Goal: Task Accomplishment & Management: Use online tool/utility

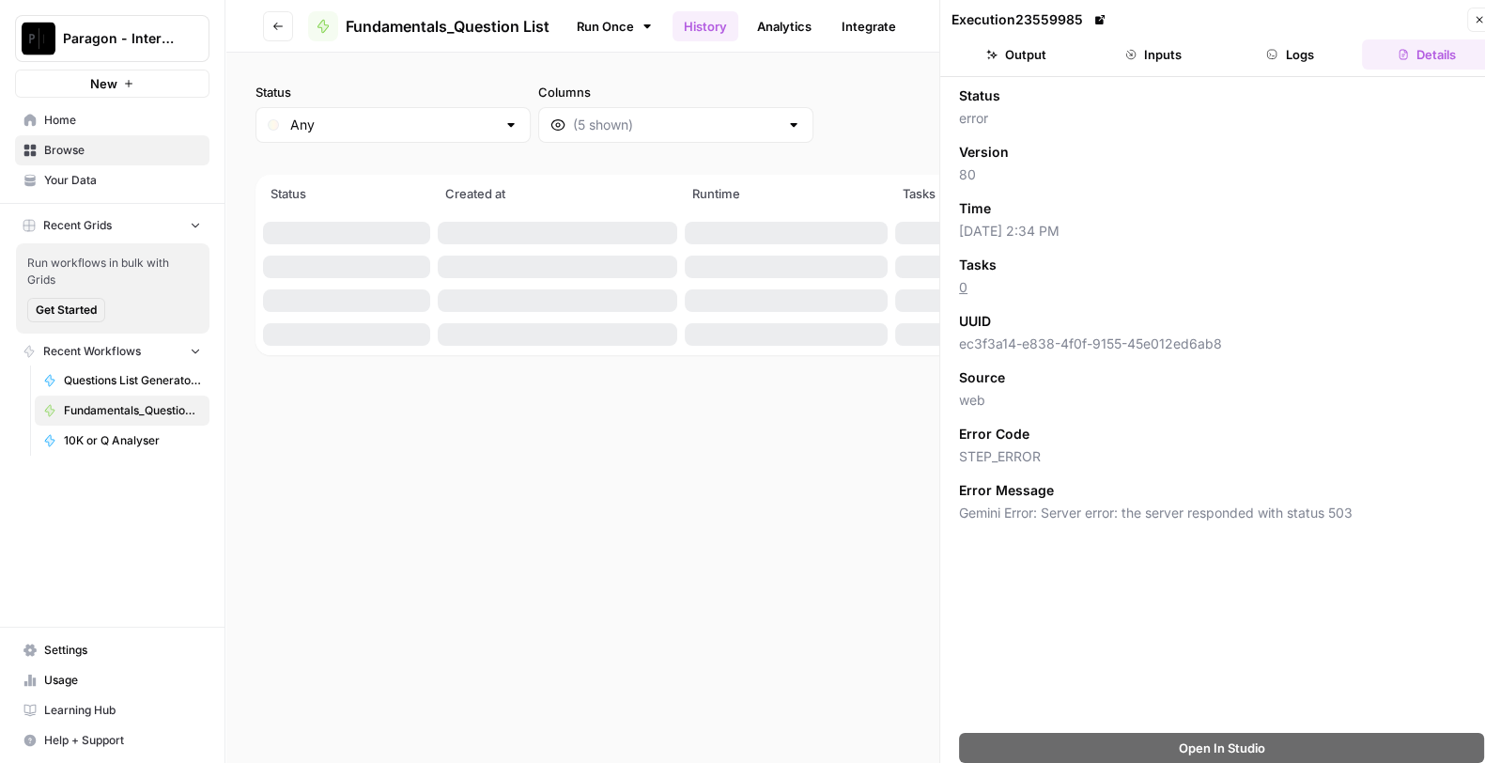
click at [105, 23] on button "Paragon - Internal Usage" at bounding box center [112, 38] width 194 height 47
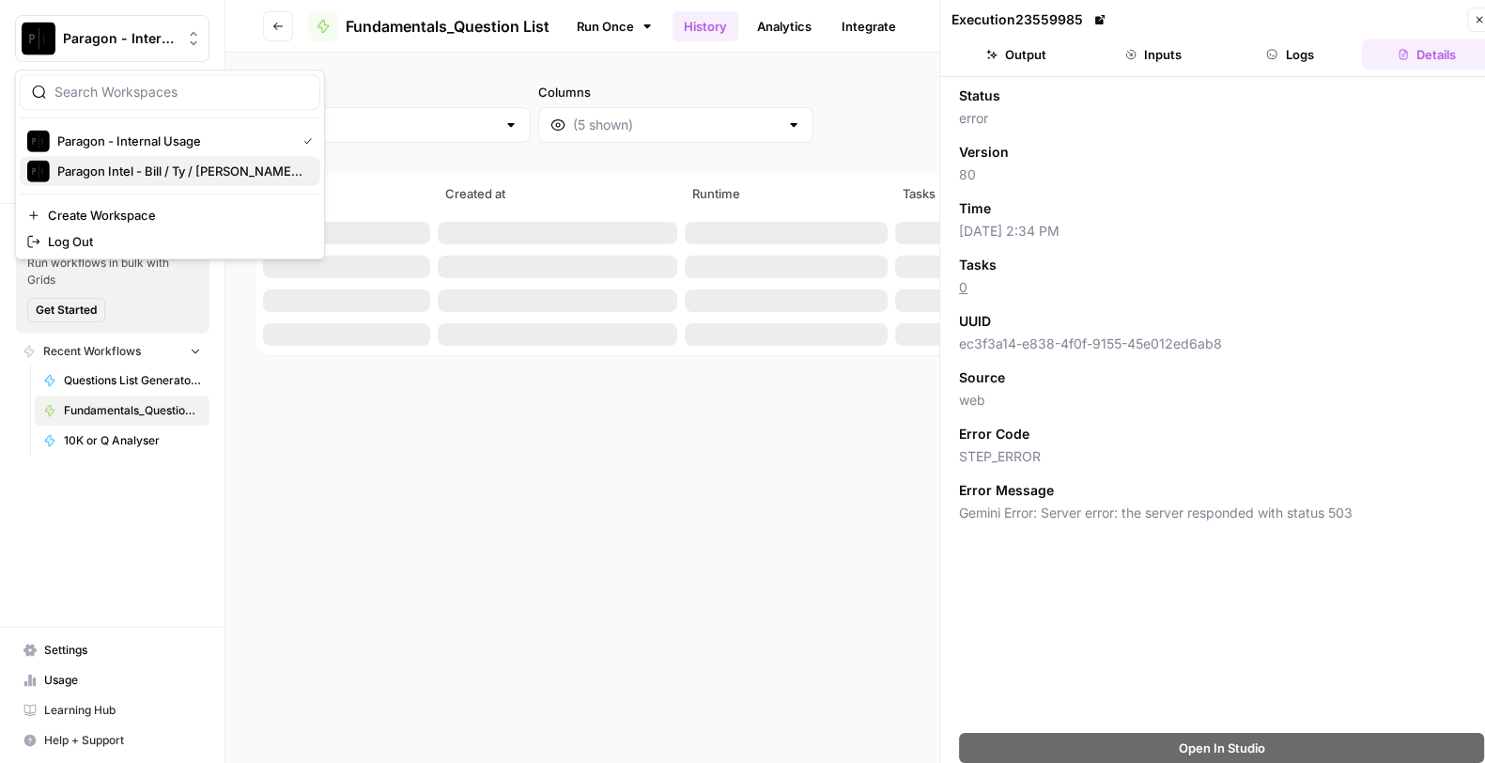
click at [158, 166] on span "Paragon Intel - Bill / Ty / [PERSON_NAME] R&D" at bounding box center [181, 171] width 248 height 19
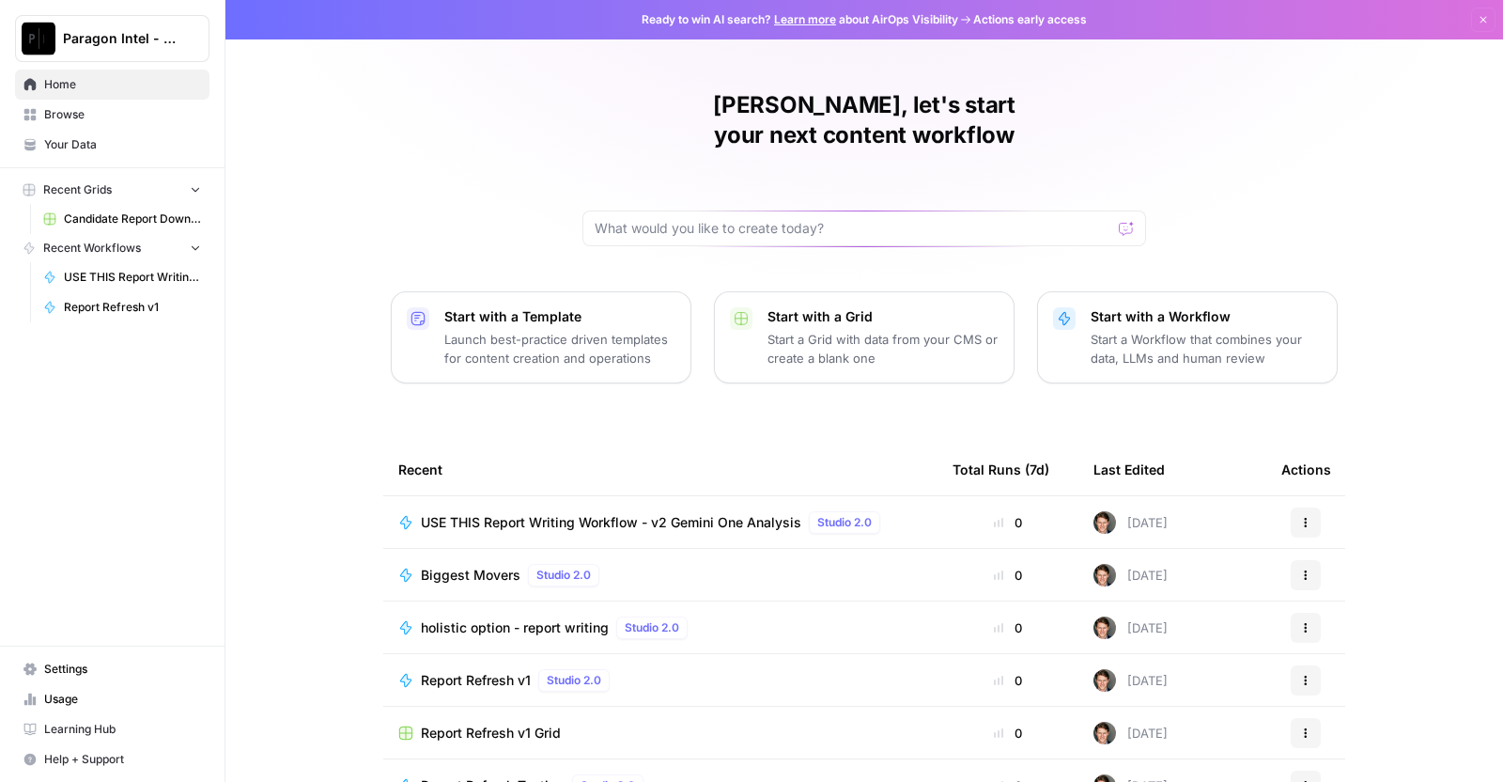
click at [559, 511] on div "USE THIS Report Writing Workflow - v2 Gemini One Analysis Studio 2.0" at bounding box center [654, 522] width 467 height 23
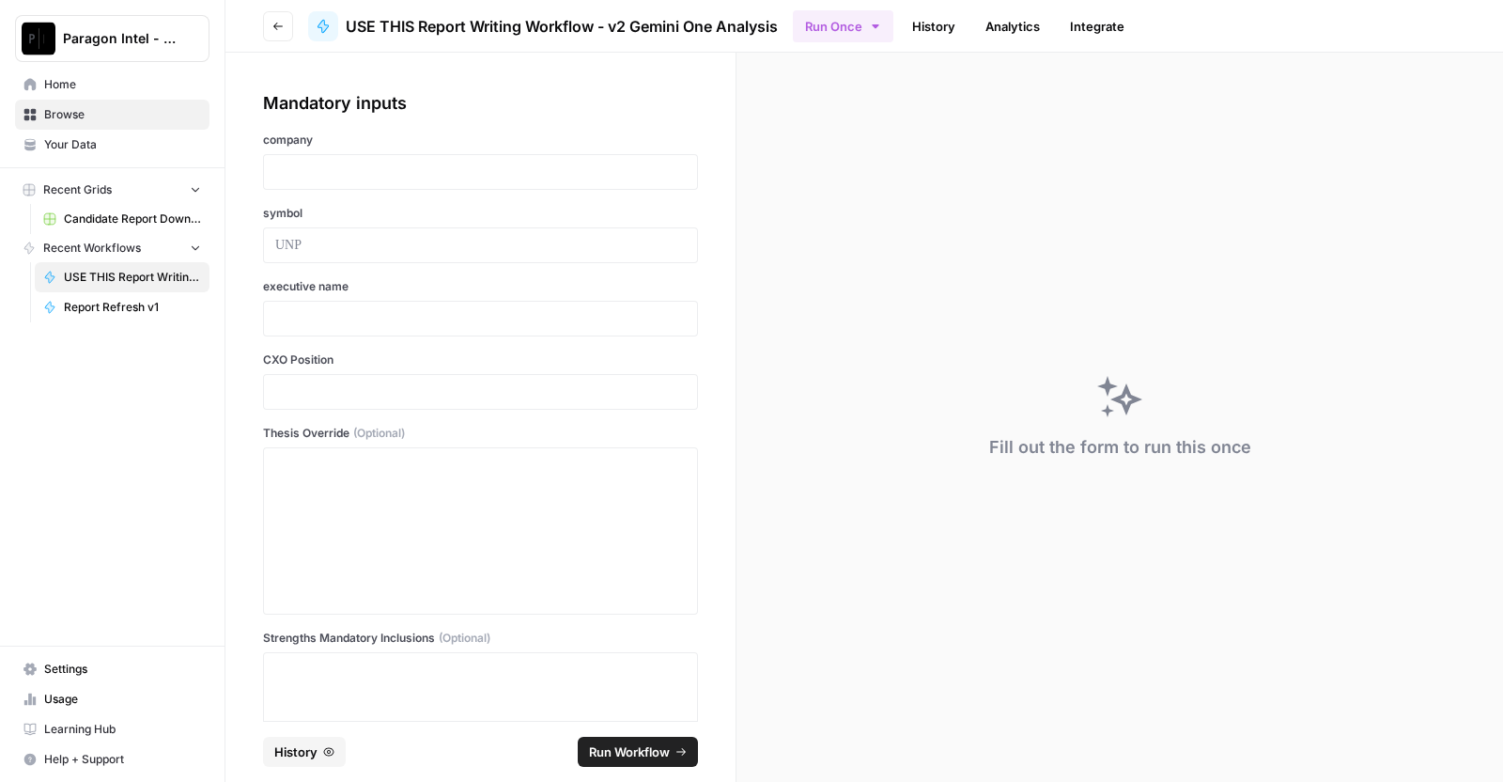
click at [287, 762] on button "History" at bounding box center [304, 751] width 83 height 30
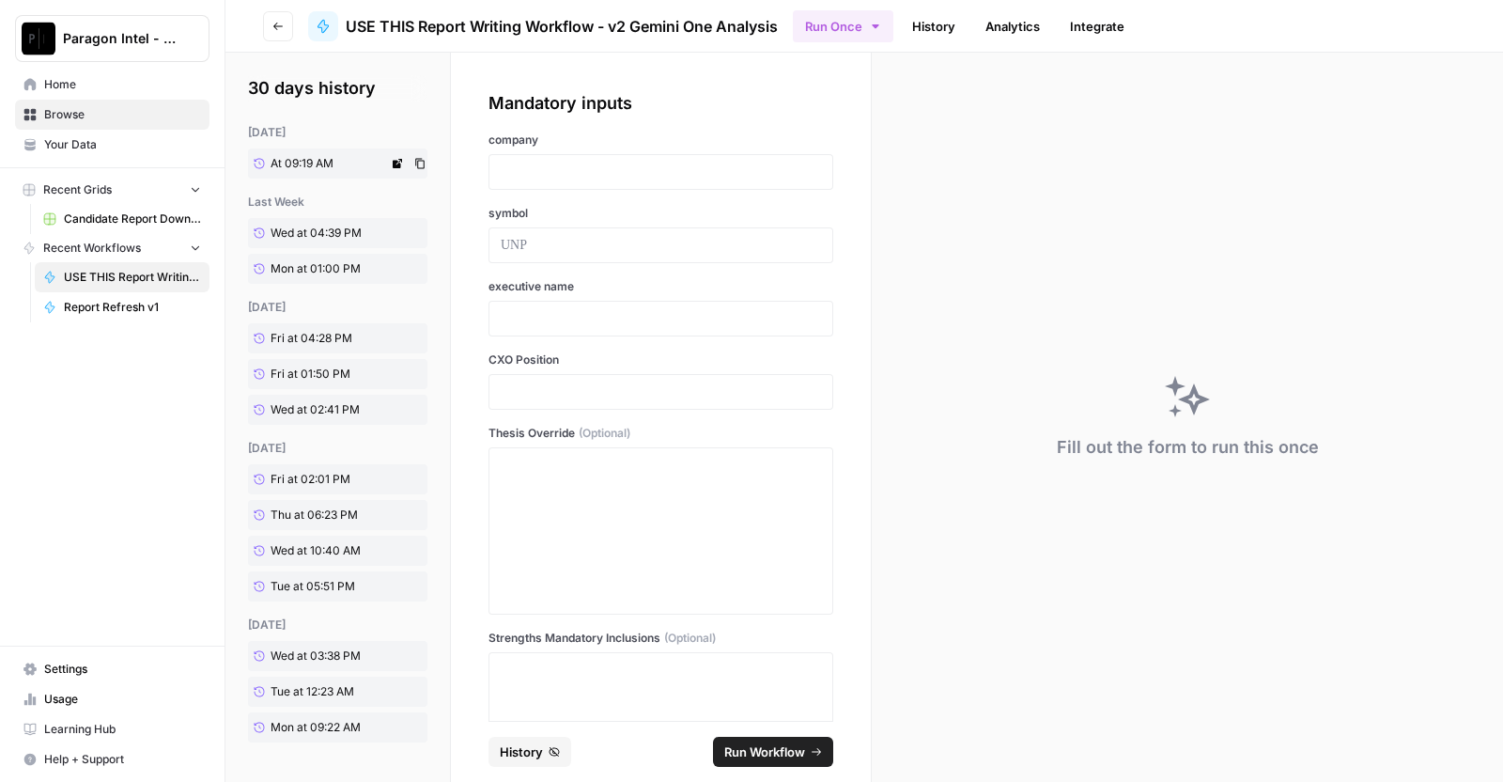
click at [329, 175] on link "At 09:19 AM" at bounding box center [318, 163] width 140 height 30
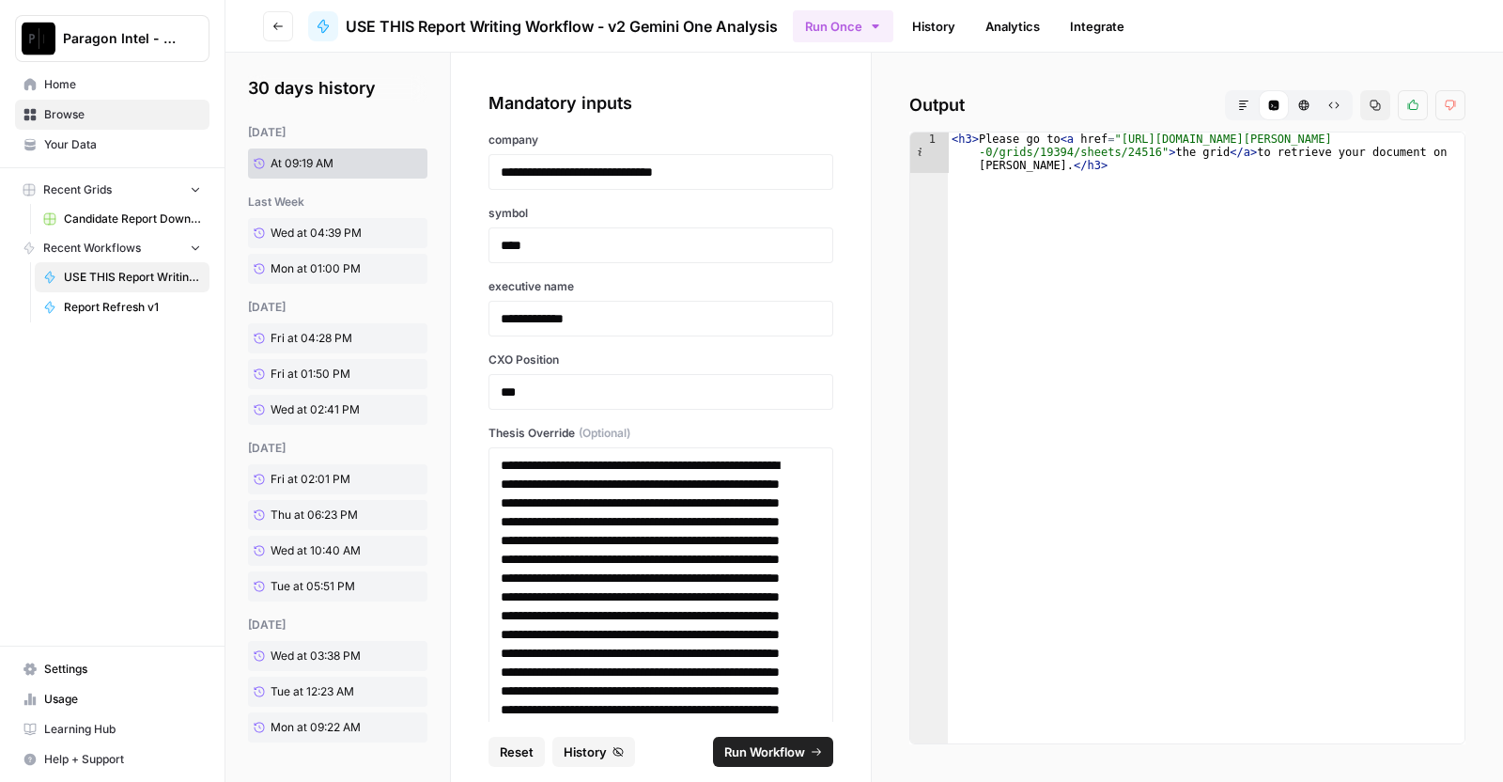
type textarea "**********"
click at [1122, 151] on div "< h3 > Please go to < a href = "[URL][DOMAIN_NAME][PERSON_NAME] -0/grids/19394/…" at bounding box center [1206, 484] width 517 height 705
click at [1113, 141] on div "< h3 > Please go to < a href = "[URL][DOMAIN_NAME][PERSON_NAME] -0/grids/19394/…" at bounding box center [1206, 484] width 517 height 705
click at [1215, 154] on div "< h3 > Please go to < a href = "[URL][DOMAIN_NAME][PERSON_NAME] -0/grids/19394/…" at bounding box center [1206, 484] width 517 height 705
click at [1229, 95] on button "Markdown" at bounding box center [1244, 105] width 30 height 30
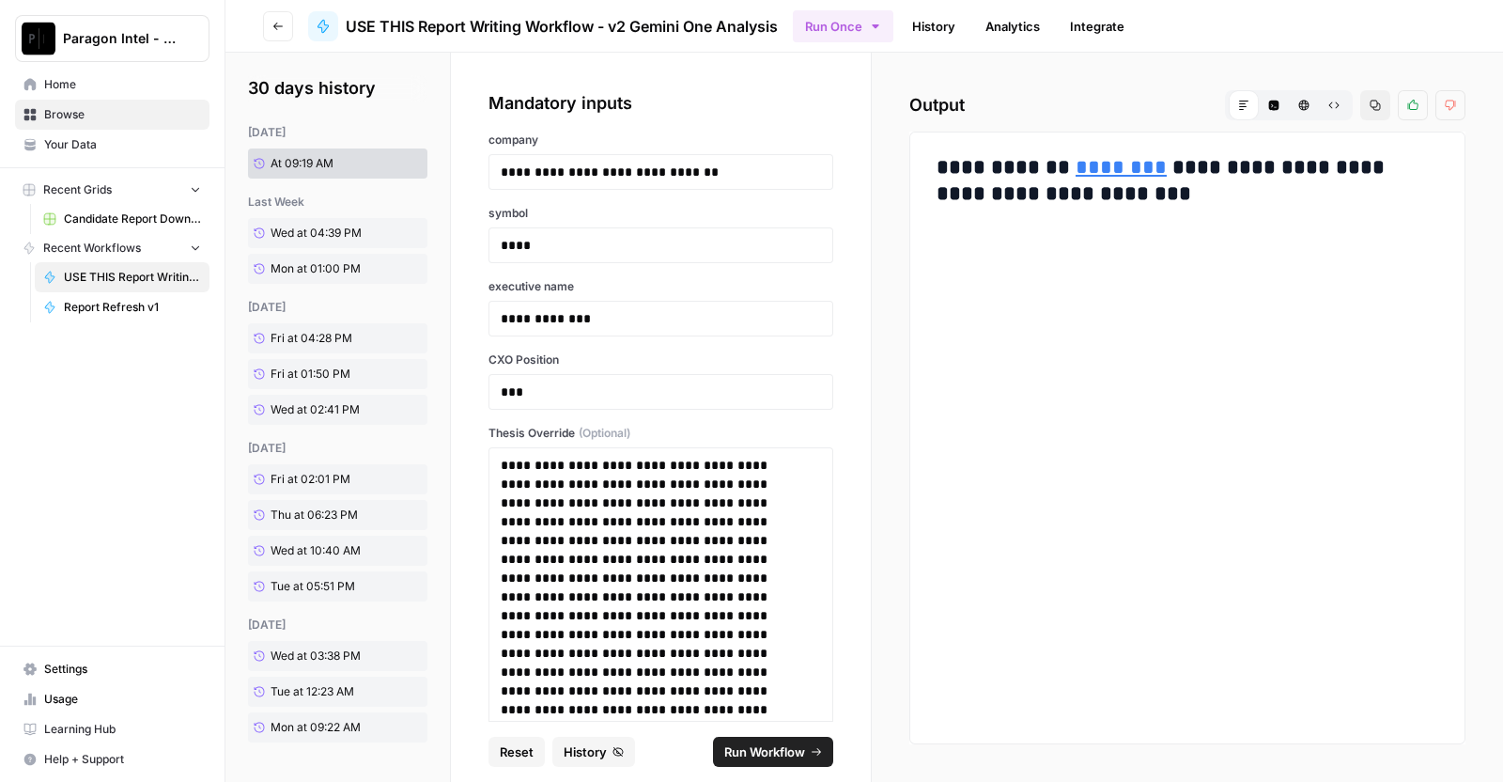
click at [1081, 177] on link "********" at bounding box center [1121, 167] width 91 height 21
click at [1269, 104] on icon "button" at bounding box center [1274, 106] width 10 height 10
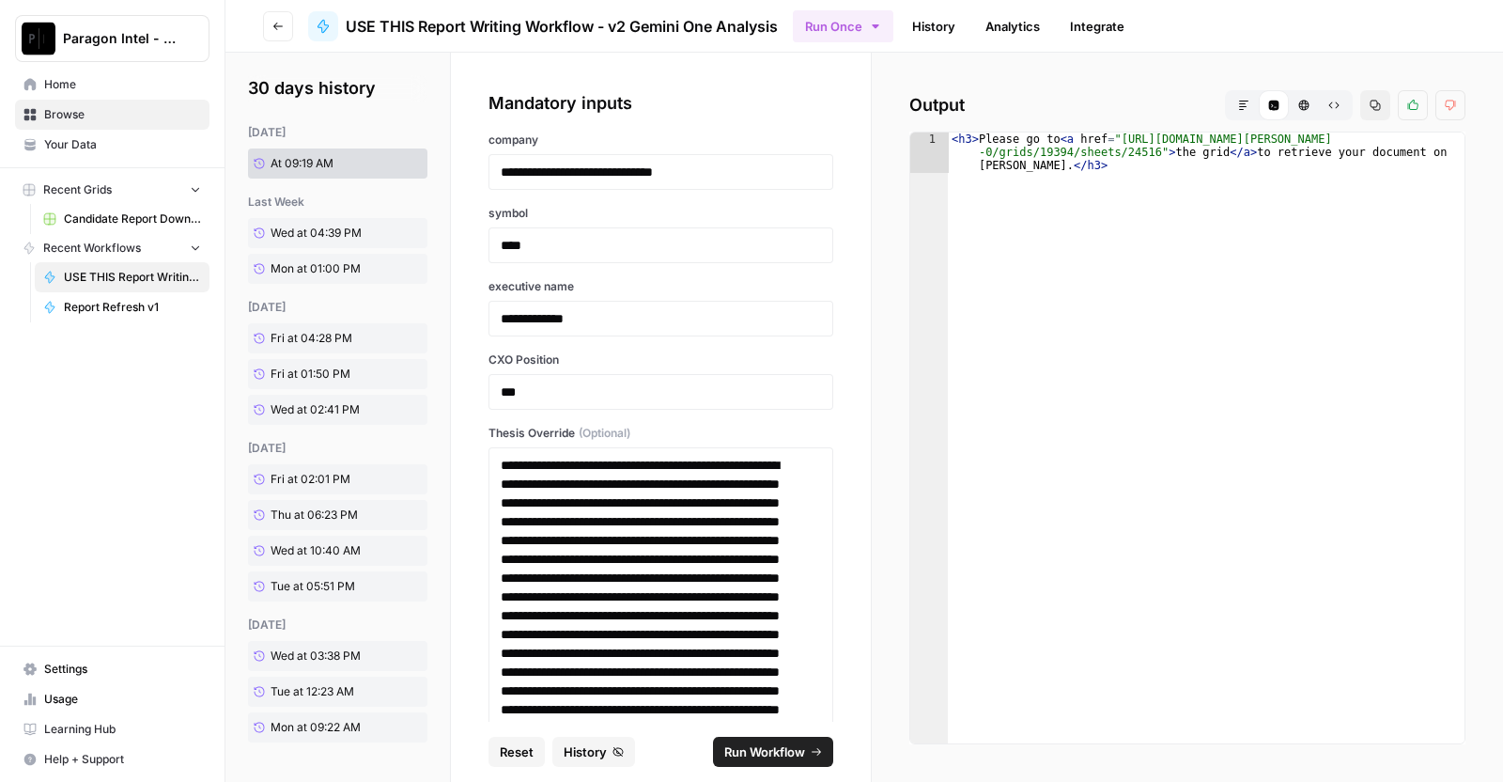
click at [1299, 104] on icon "button" at bounding box center [1304, 106] width 10 height 10
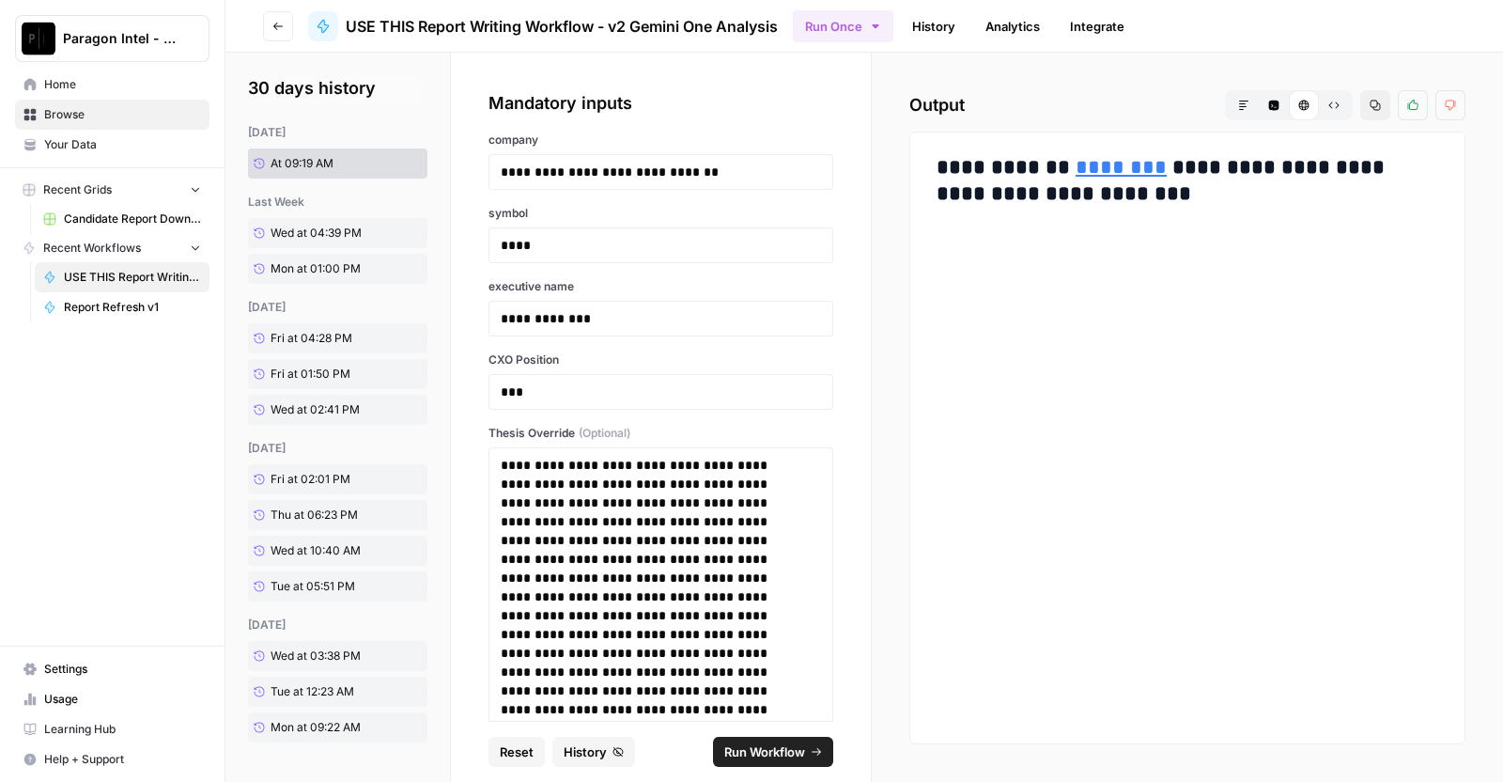
click at [1327, 105] on span "Raw Output" at bounding box center [1327, 105] width 1 height 1
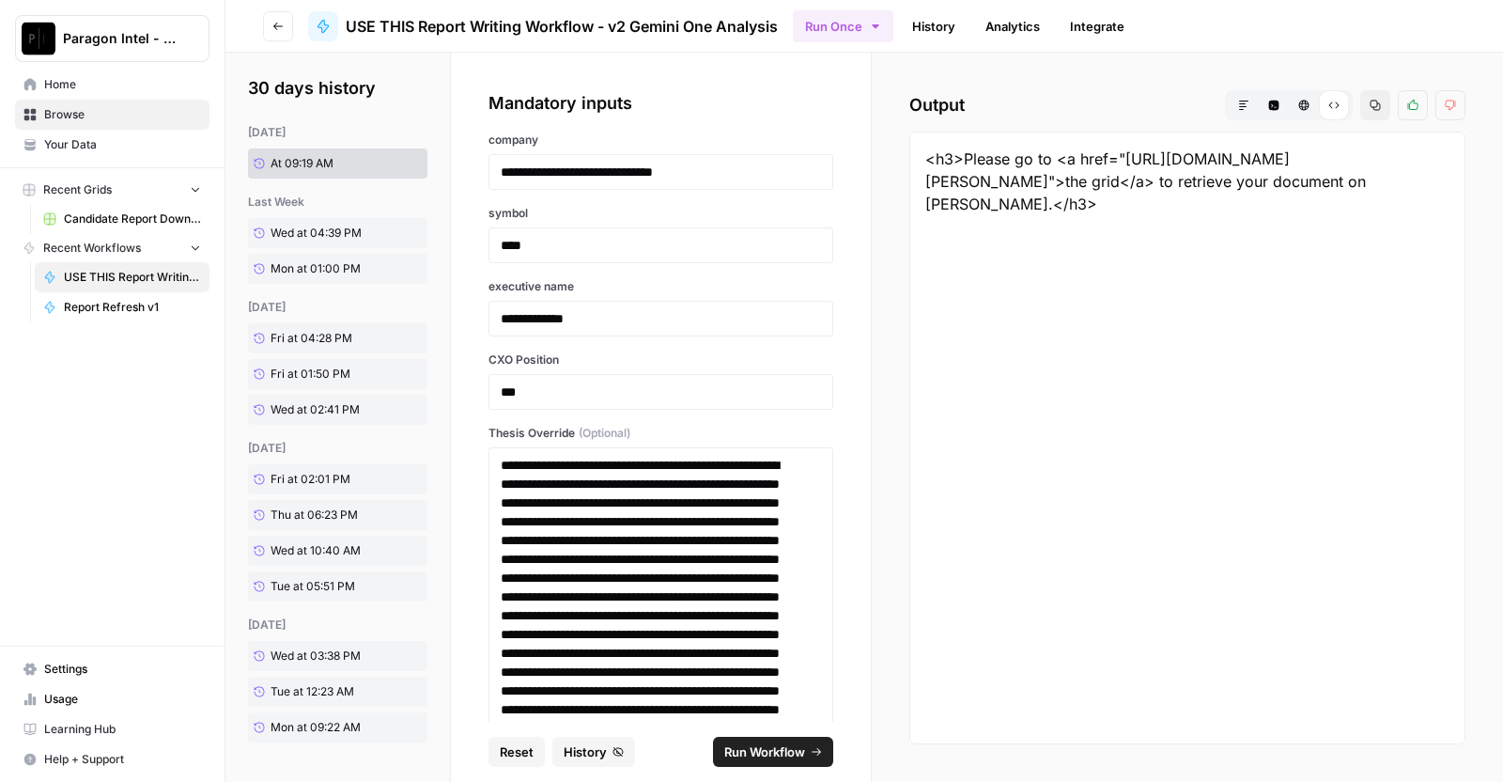
click at [936, 40] on ul "Run Once History Analytics Integrate" at bounding box center [964, 26] width 343 height 37
click at [935, 23] on link "History" at bounding box center [934, 26] width 66 height 30
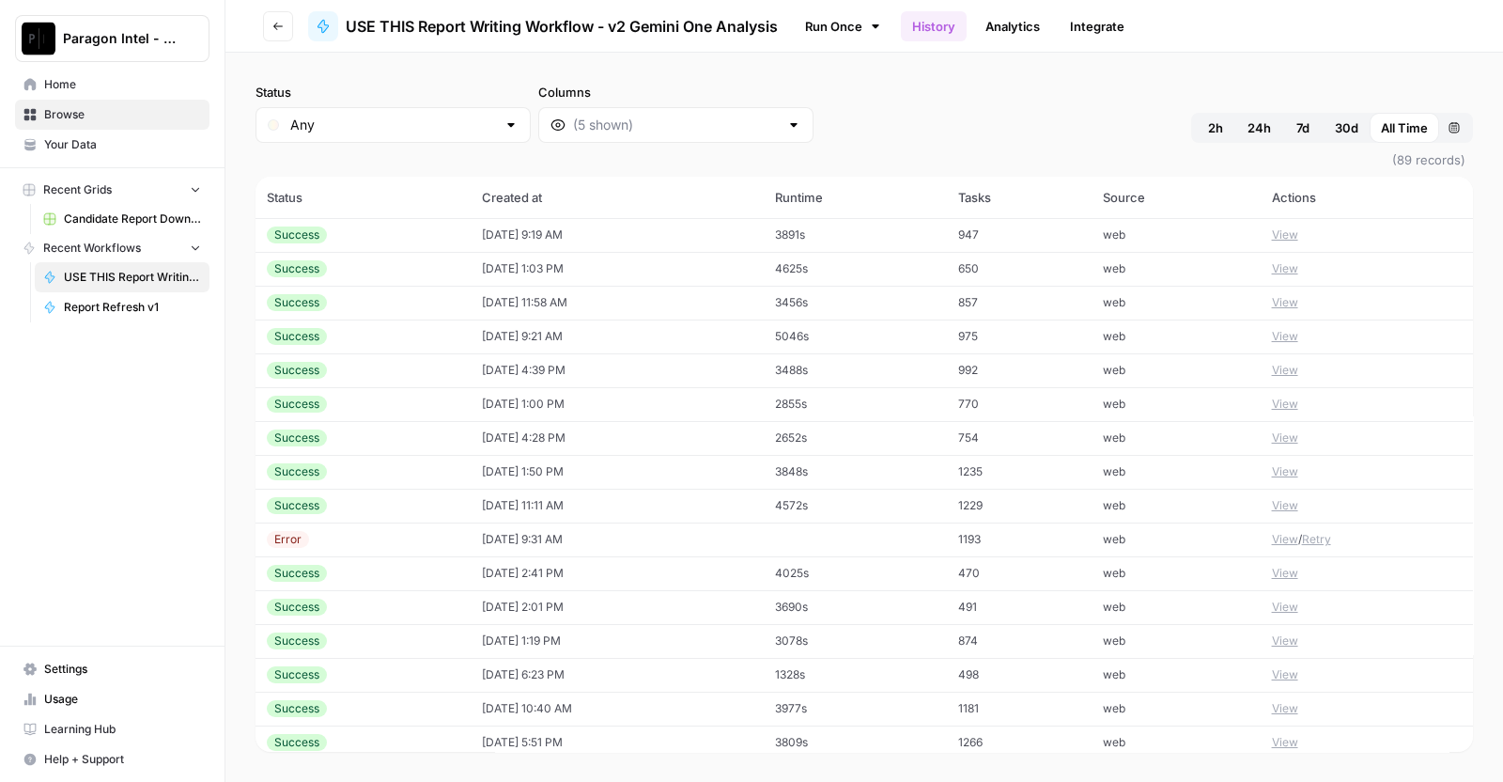
click at [1309, 22] on div "Run Once History Analytics Integrate" at bounding box center [1122, 26] width 658 height 37
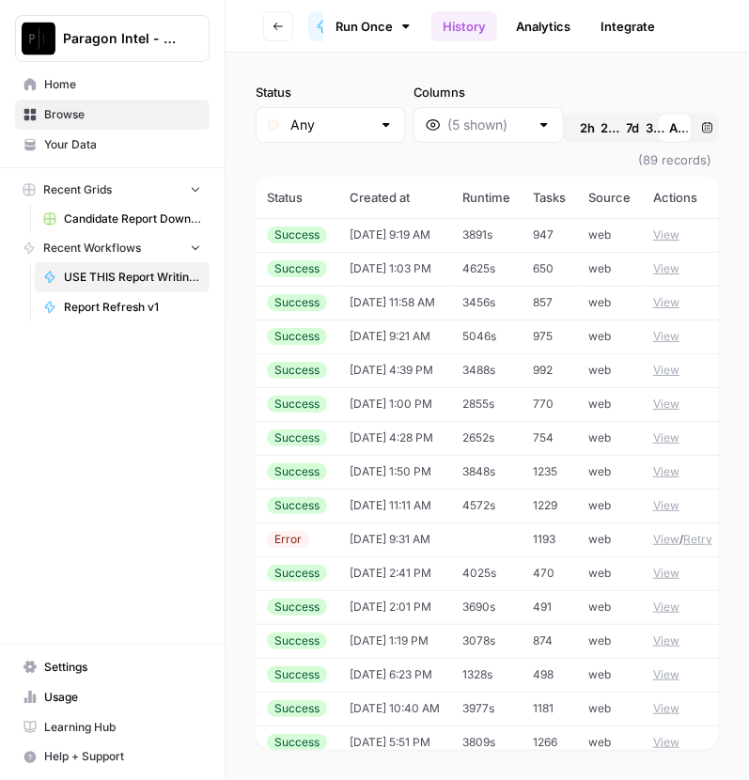
click at [140, 445] on div "Paragon Intel - Bill / [PERSON_NAME] / [PERSON_NAME] R&D Home Browse Your Data …" at bounding box center [112, 390] width 225 height 780
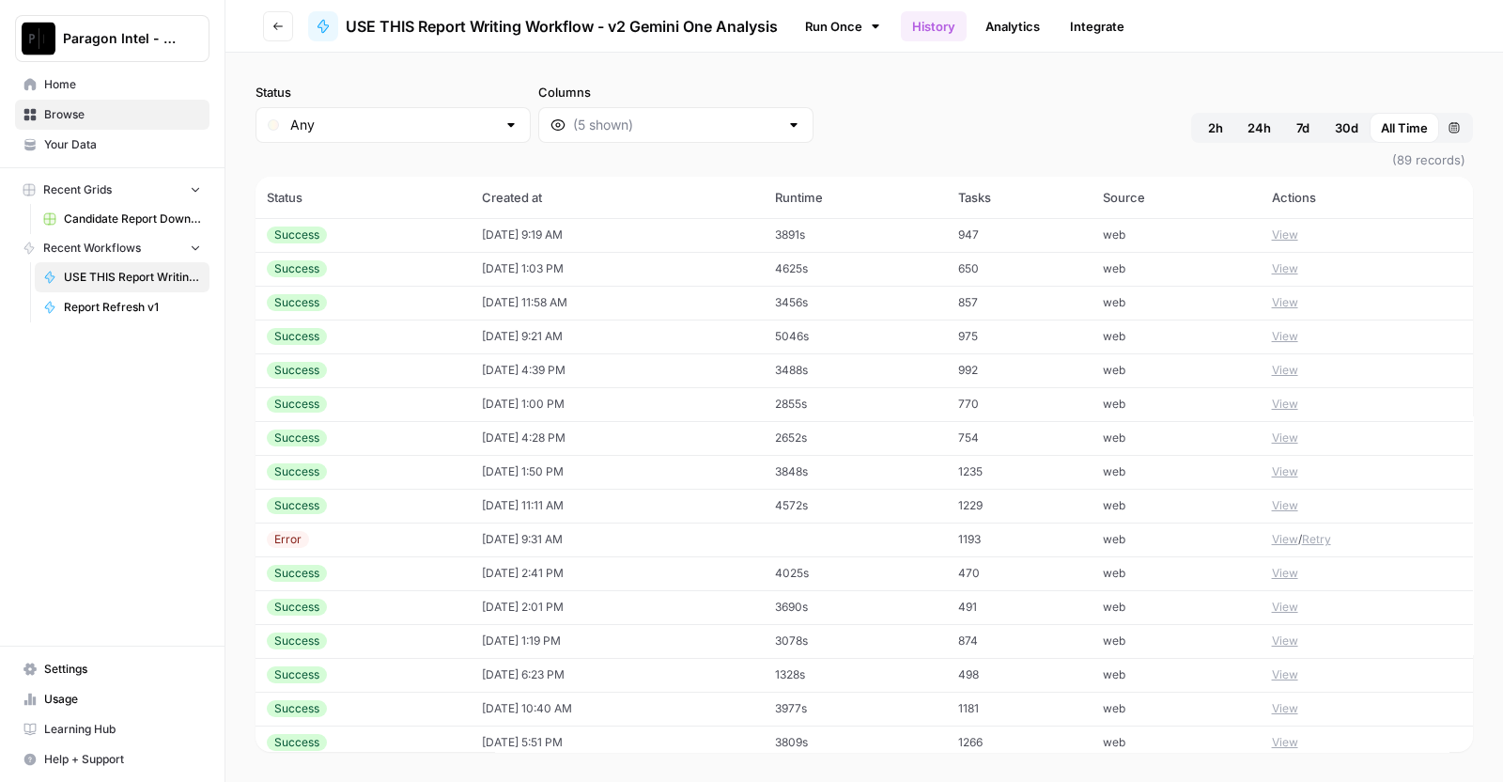
click at [564, 246] on td "[DATE] 9:19 AM" at bounding box center [617, 235] width 293 height 34
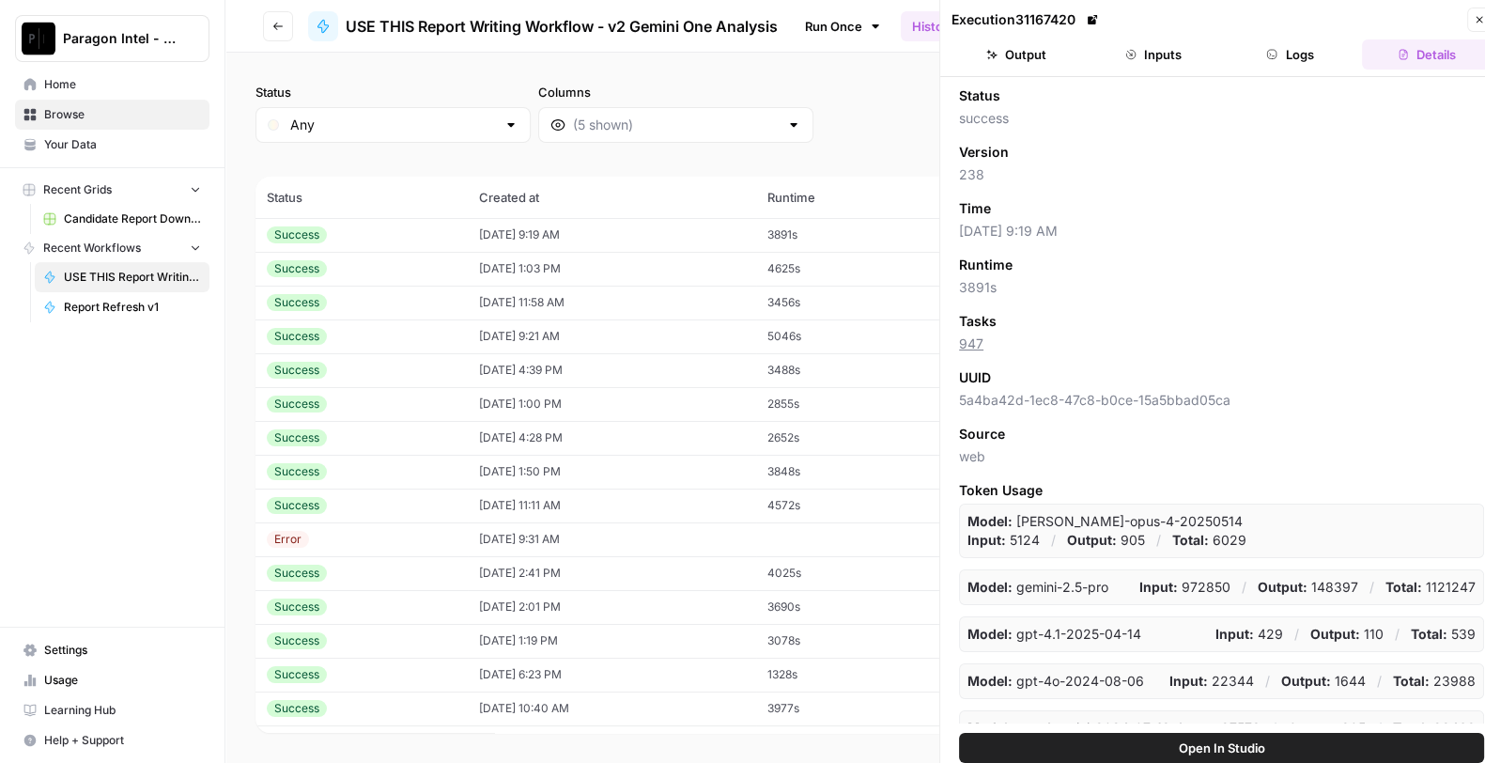
click at [1053, 60] on button "Output" at bounding box center [1017, 54] width 130 height 30
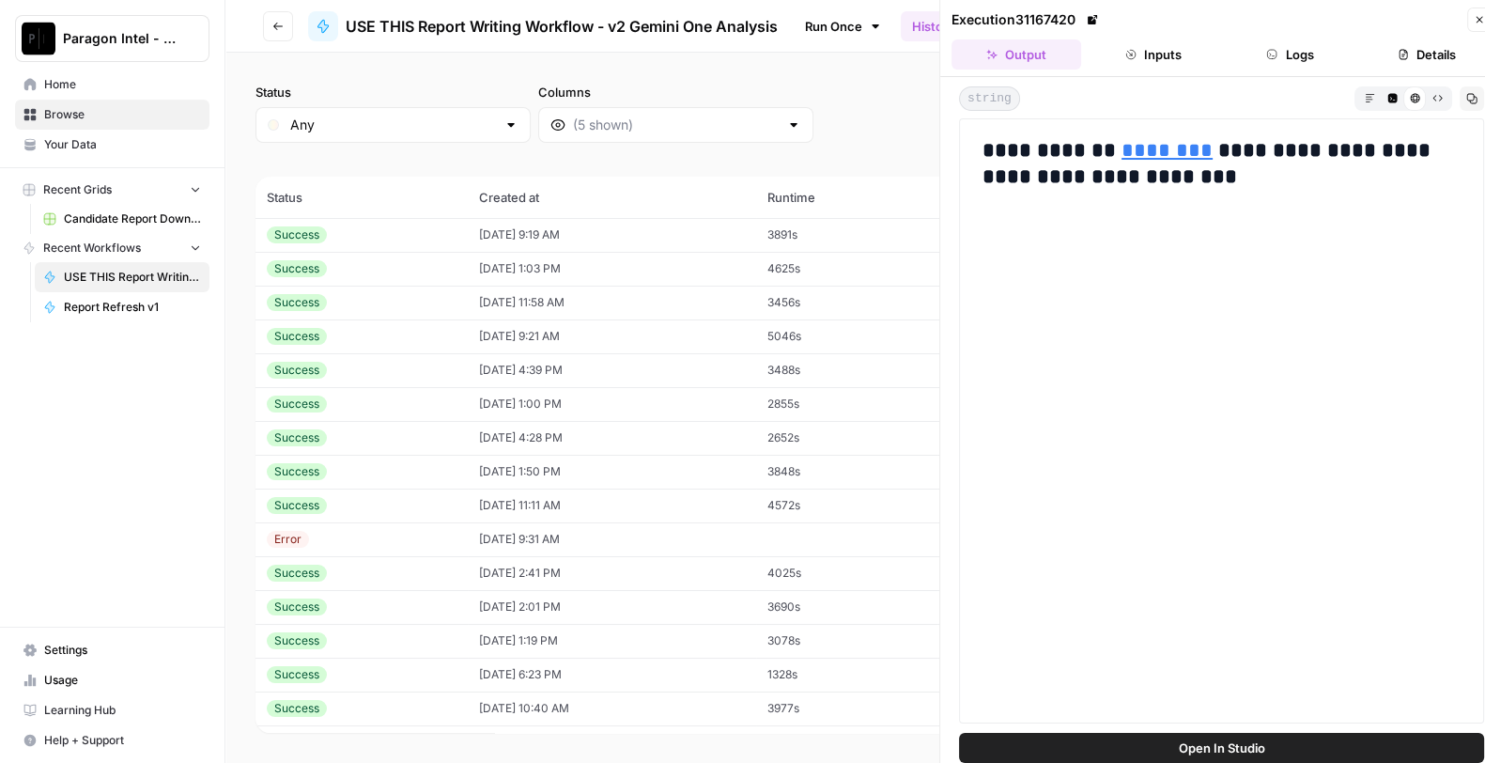
click at [1294, 31] on header "Execution 31167420 Close Output Inputs Logs Details" at bounding box center [1221, 38] width 563 height 77
click at [1293, 54] on button "Logs" at bounding box center [1291, 54] width 130 height 30
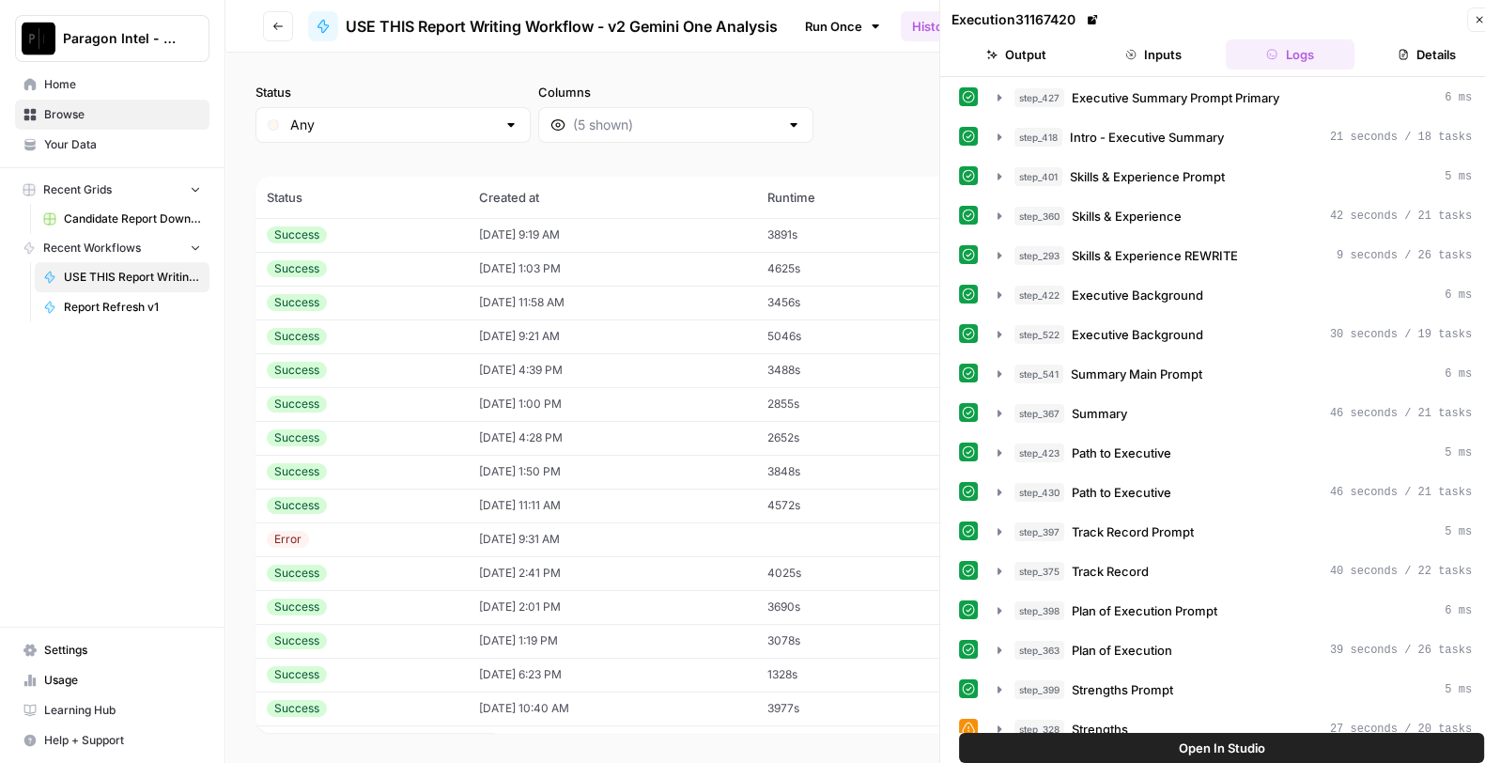
scroll to position [1112, 0]
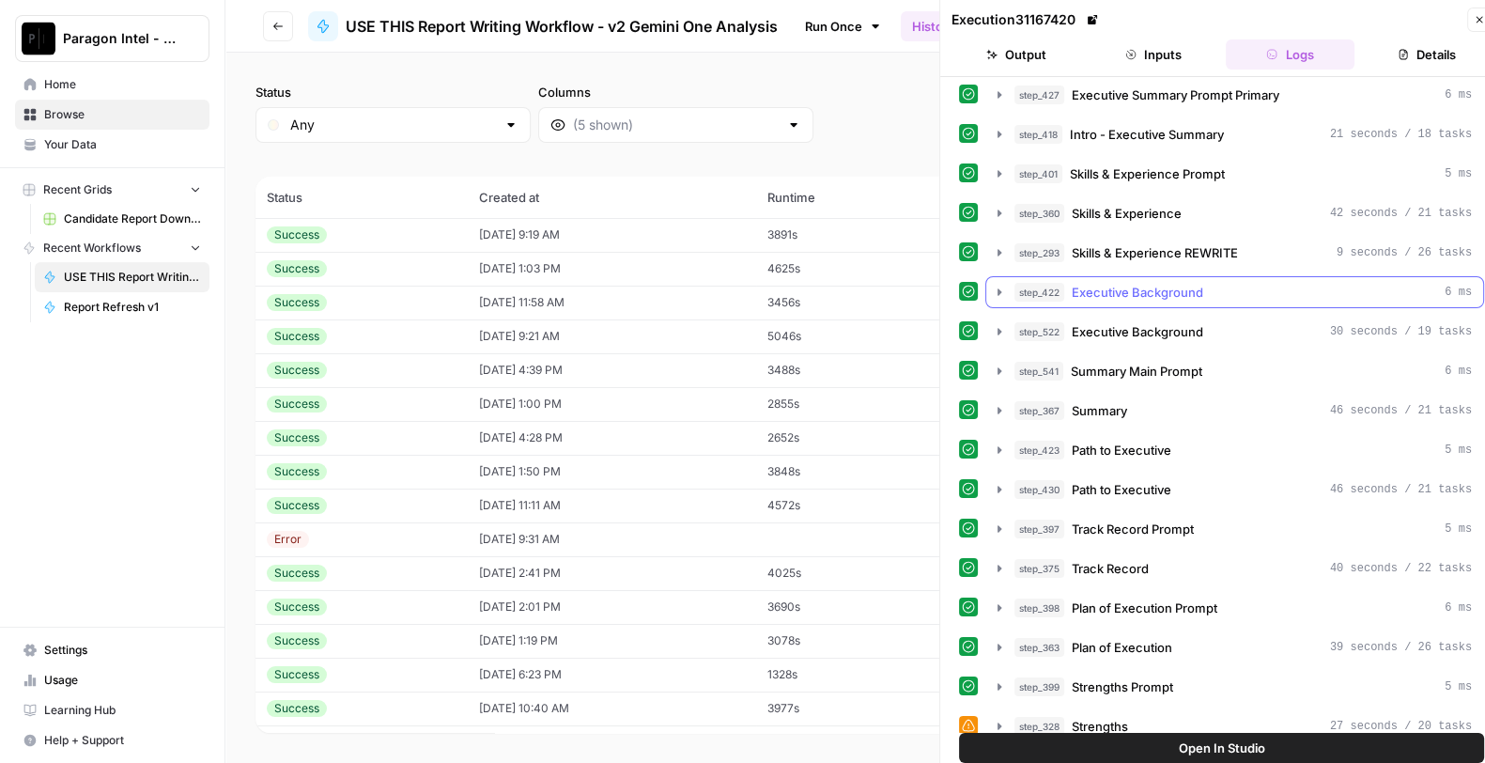
click at [1156, 283] on span "Executive Background" at bounding box center [1138, 292] width 132 height 19
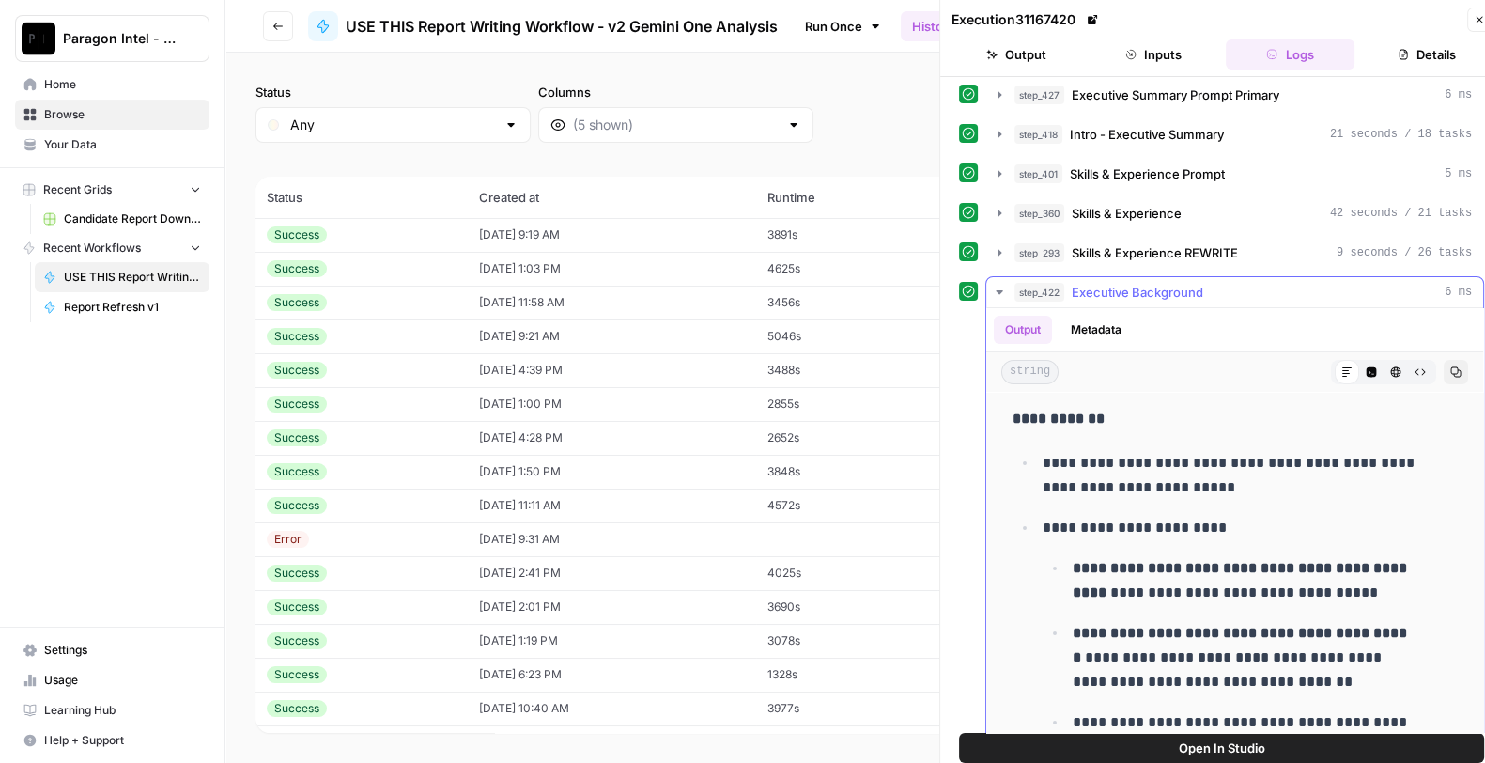
click at [1151, 283] on span "Executive Background" at bounding box center [1138, 292] width 132 height 19
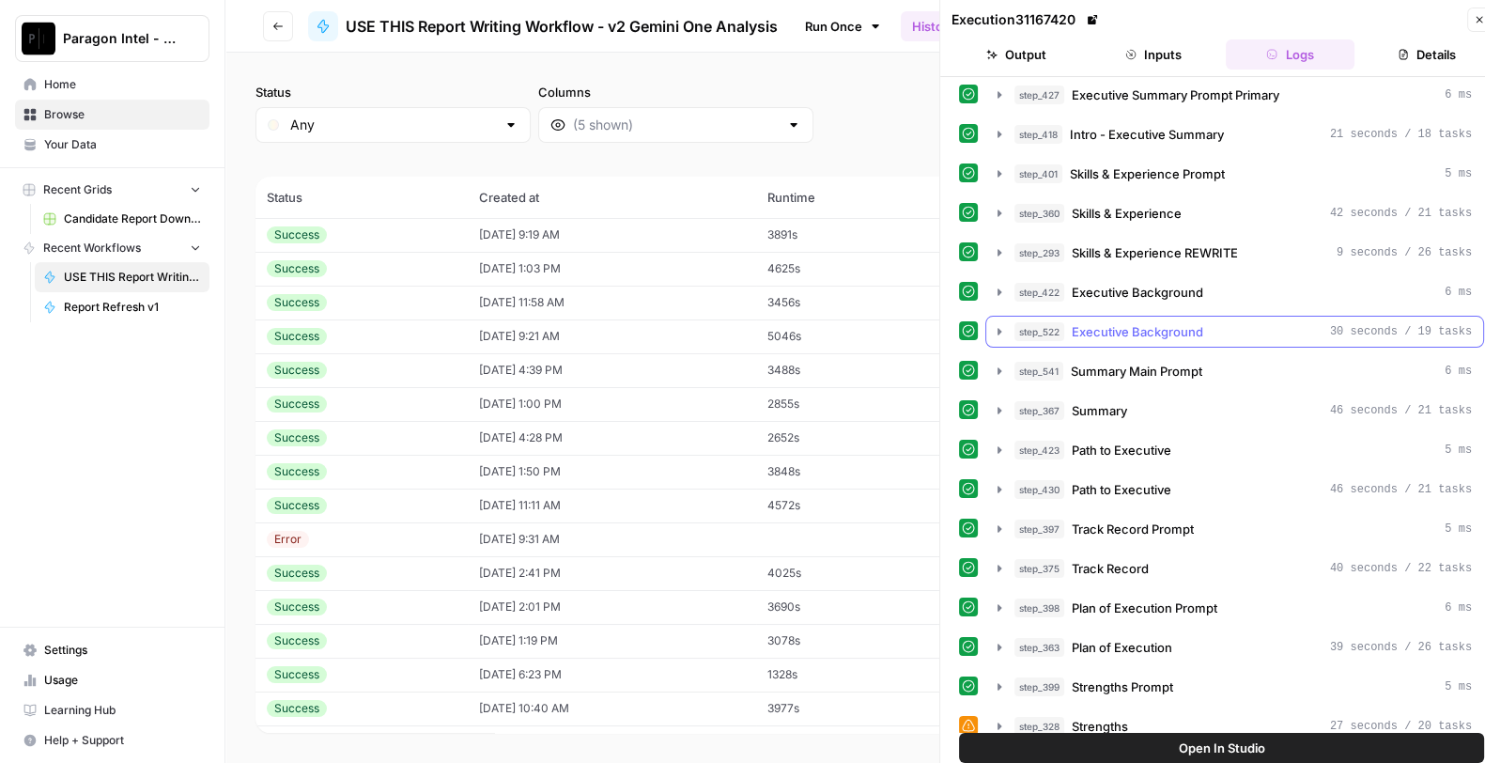
click at [1153, 322] on span "Executive Background" at bounding box center [1138, 331] width 132 height 19
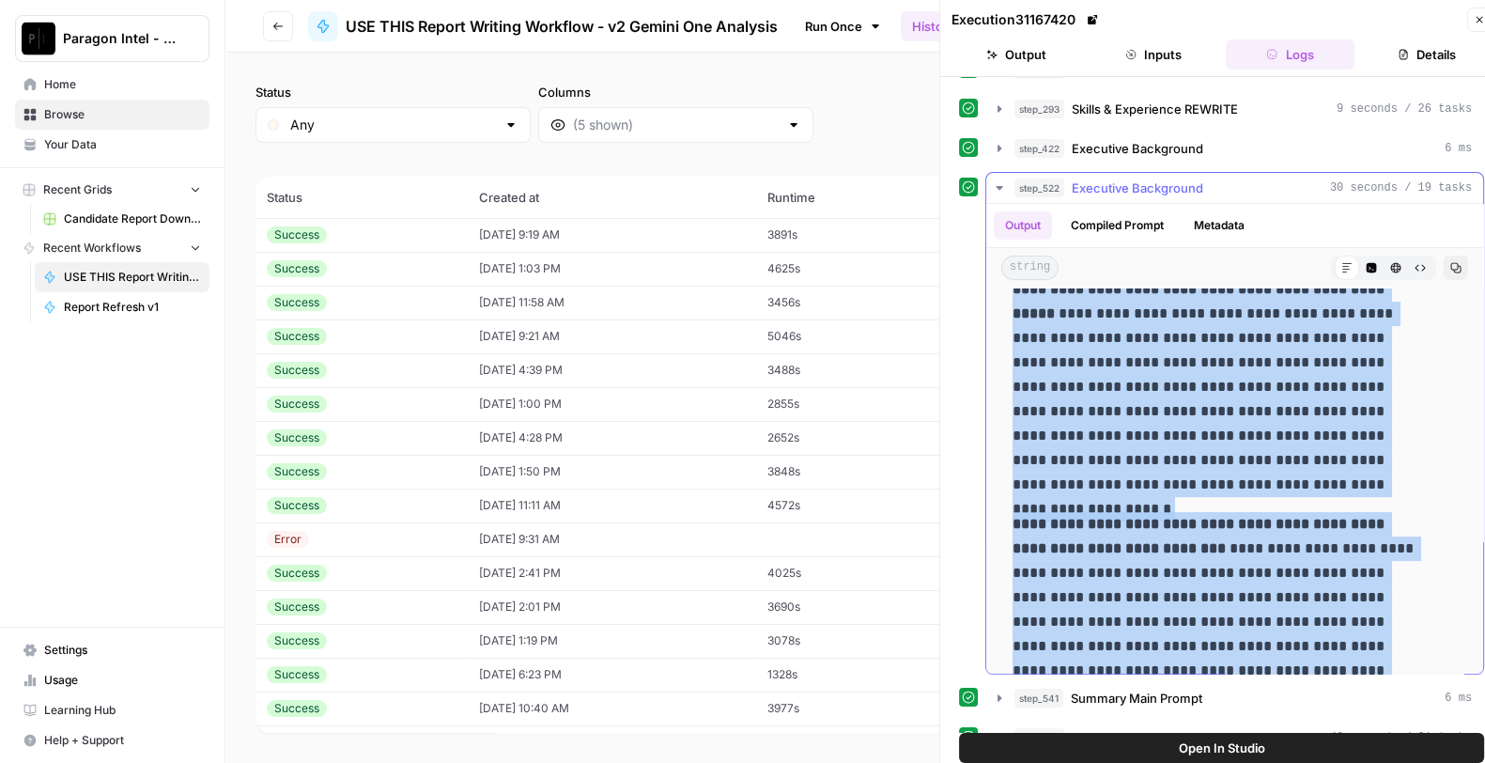
scroll to position [714, 0]
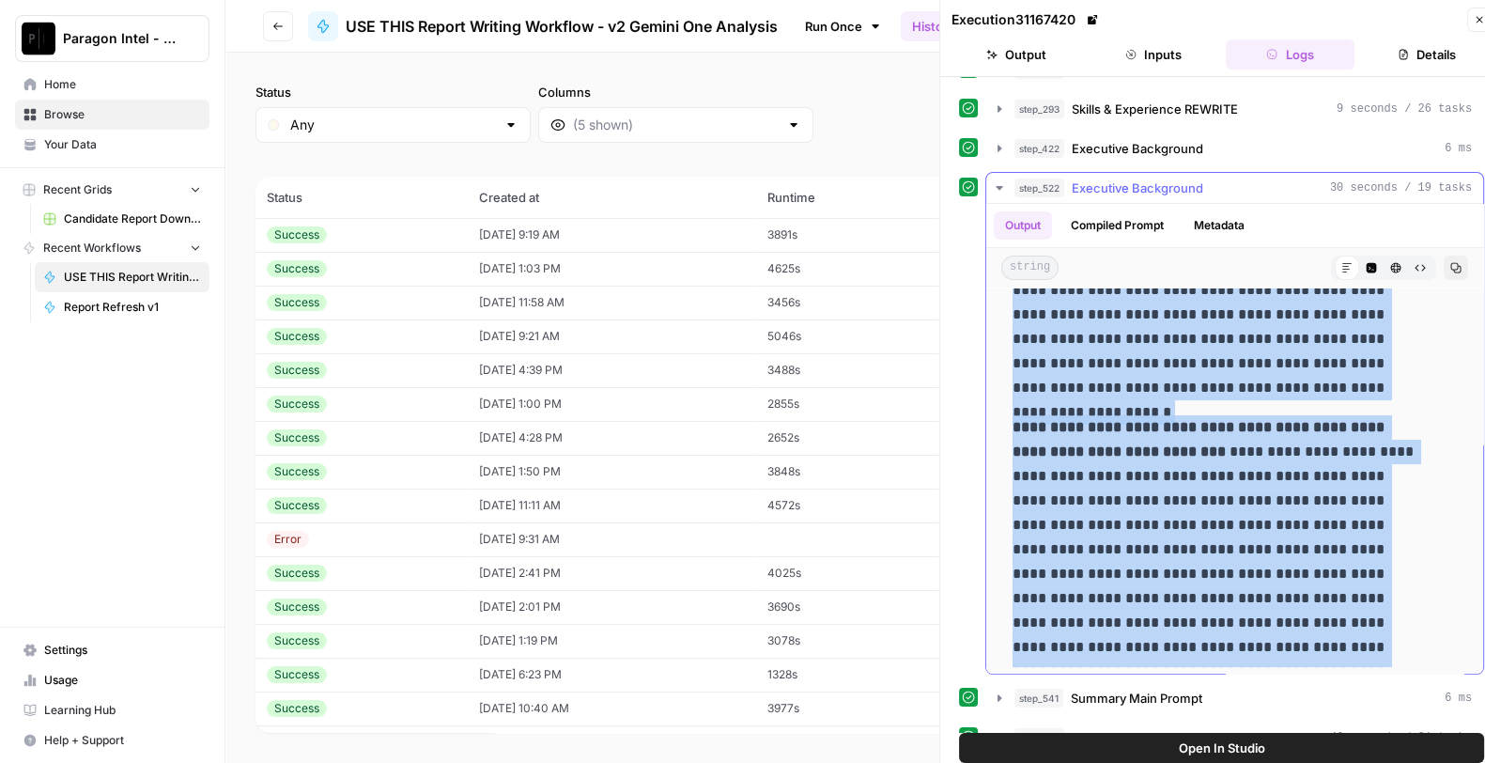
drag, startPoint x: 1012, startPoint y: 298, endPoint x: 1390, endPoint y: 659, distance: 523.6
click at [1390, 659] on div "**********" at bounding box center [1234, 124] width 497 height 1101
copy div "**********"
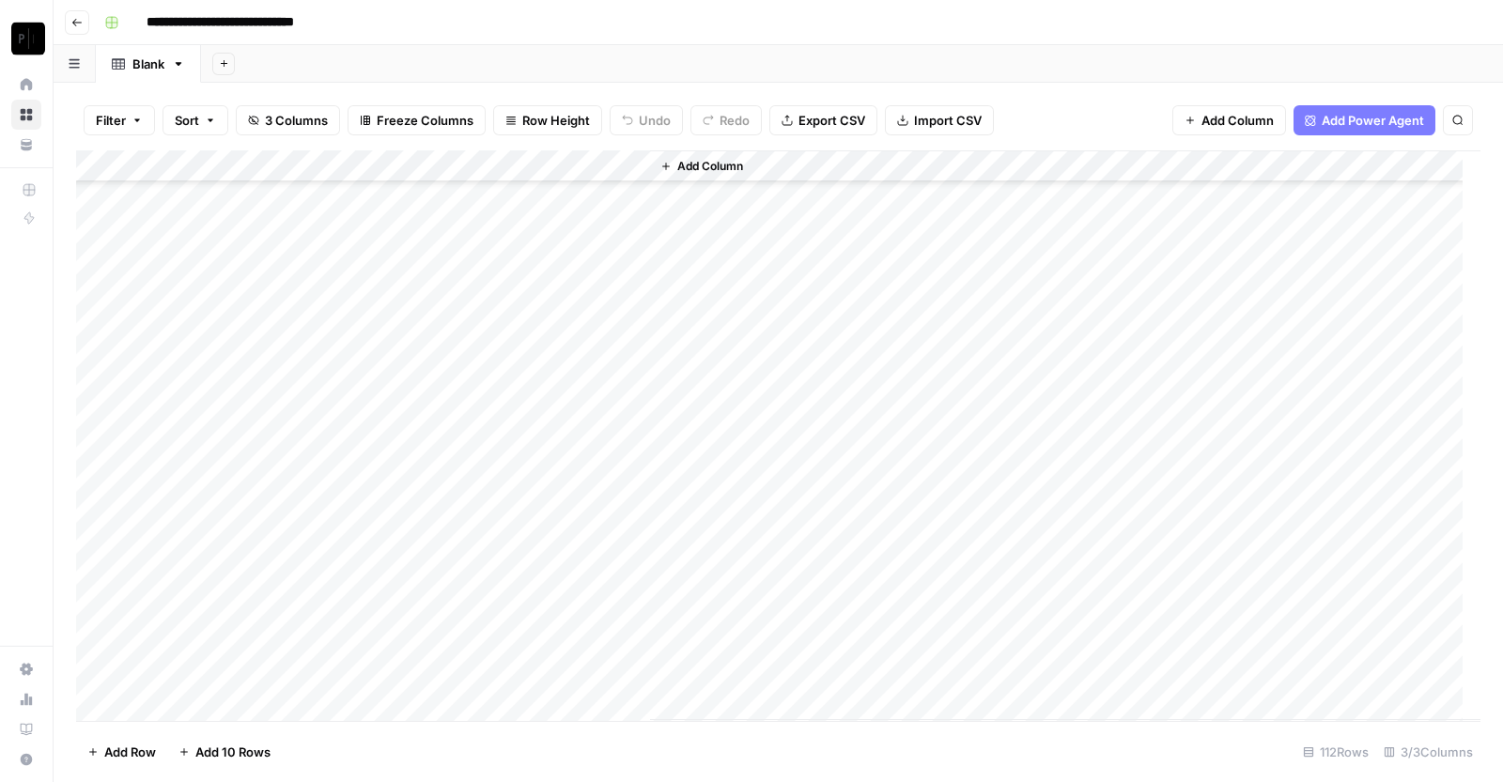
scroll to position [3069, 0]
click at [466, 670] on div "Add Column" at bounding box center [778, 435] width 1404 height 570
